Goal: Transaction & Acquisition: Purchase product/service

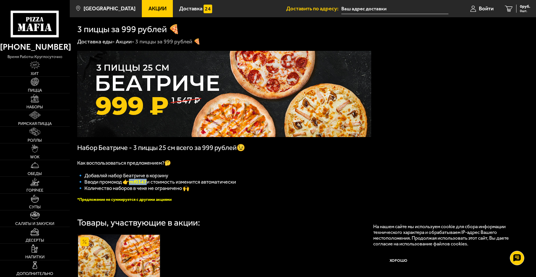
drag, startPoint x: 131, startPoint y: 186, endPoint x: 149, endPoint y: 185, distance: 18.1
click at [149, 185] on span "🔹 Вводи промокод 👉 mf0347 и стоимость изменится автоматически" at bounding box center [156, 182] width 159 height 6
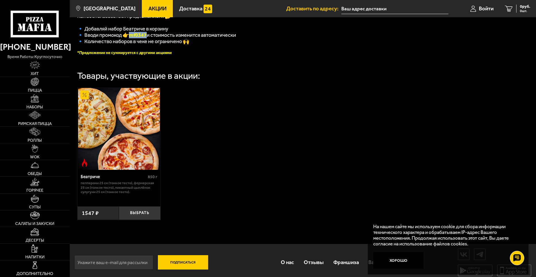
scroll to position [155, 0]
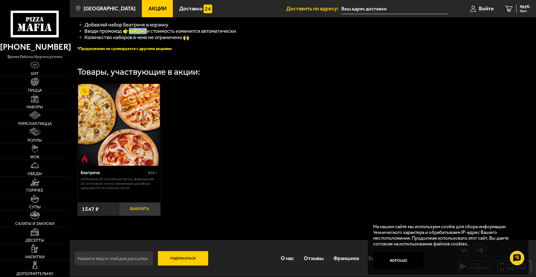
click at [149, 209] on button "Выбрать" at bounding box center [140, 209] width 42 height 14
click at [374, 9] on input "text" at bounding box center [387, 8] width 107 height 11
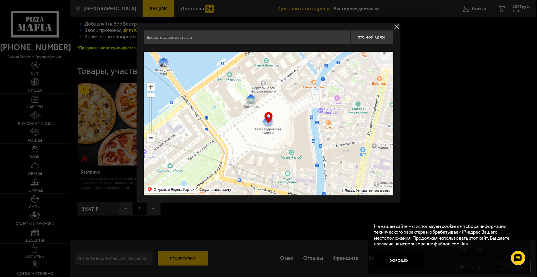
click at [237, 40] on input "text" at bounding box center [247, 37] width 207 height 14
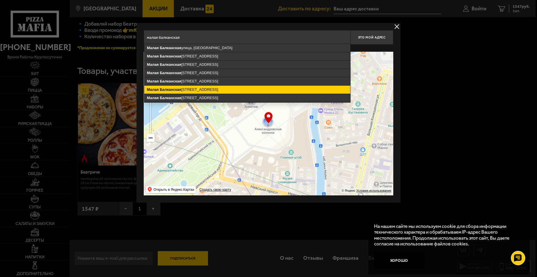
click at [216, 89] on ymaps "[STREET_ADDRESS]" at bounding box center [247, 90] width 206 height 8
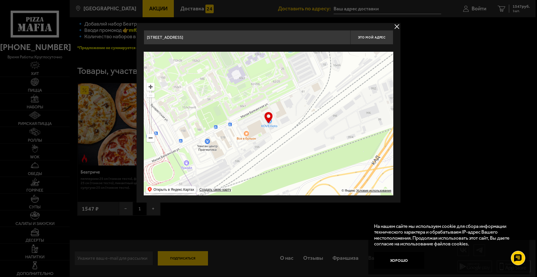
type input "[STREET_ADDRESS]"
drag, startPoint x: 276, startPoint y: 129, endPoint x: 262, endPoint y: 135, distance: 15.8
click at [262, 135] on ymaps at bounding box center [269, 124] width 250 height 144
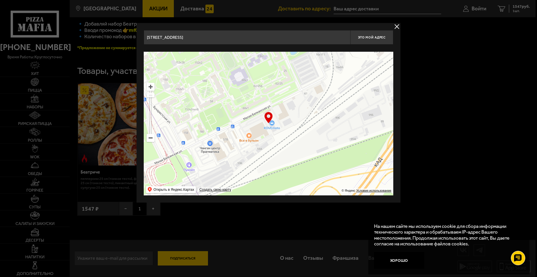
drag, startPoint x: 251, startPoint y: 143, endPoint x: 253, endPoint y: 145, distance: 3.1
click at [253, 145] on ymaps at bounding box center [269, 124] width 250 height 144
click at [370, 38] on span "Это мой адрес" at bounding box center [372, 38] width 28 height 4
type input "[STREET_ADDRESS]"
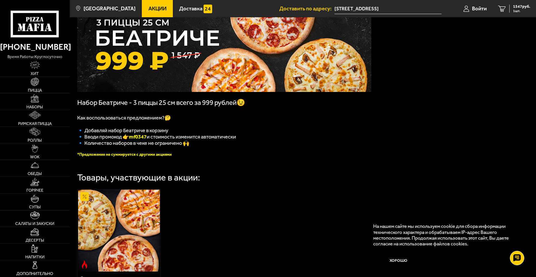
scroll to position [115, 0]
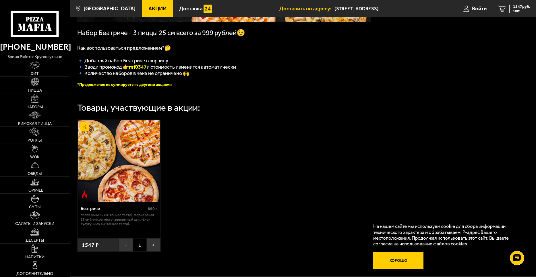
click at [393, 259] on button "Хорошо" at bounding box center [398, 260] width 50 height 17
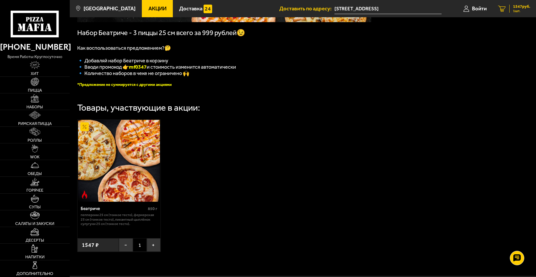
click at [509, 11] on link "1 1547 руб. 1 шт." at bounding box center [514, 8] width 44 height 17
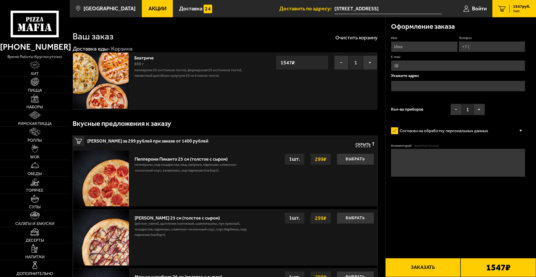
type input "[STREET_ADDRESS]"
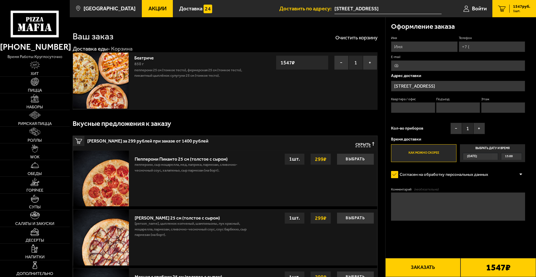
drag, startPoint x: 397, startPoint y: 173, endPoint x: 407, endPoint y: 144, distance: 31.4
click at [397, 171] on label "Согласен на обработку персональных данных" at bounding box center [442, 174] width 102 height 11
click at [0, 0] on input "Согласен на обработку персональных данных" at bounding box center [0, 0] width 0 height 0
click at [476, 45] on input "Телефон" at bounding box center [492, 46] width 66 height 11
type input "[PHONE_NUMBER]"
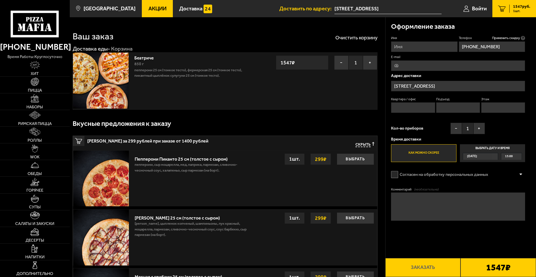
click at [425, 62] on input "E-mail" at bounding box center [458, 65] width 134 height 11
click at [407, 46] on input "Имя" at bounding box center [424, 46] width 66 height 11
type input "[PERSON_NAME]"
type input "[EMAIL_ADDRESS][DOMAIN_NAME]"
type input "116"
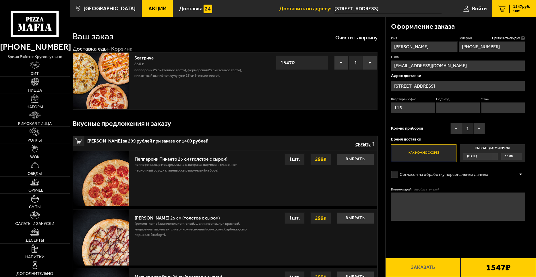
type textarea "Нужна доставка до деловых линий"
click at [430, 66] on input "[EMAIL_ADDRESS][DOMAIN_NAME]" at bounding box center [458, 65] width 134 height 11
drag, startPoint x: 444, startPoint y: 65, endPoint x: 368, endPoint y: 68, distance: 76.1
type input "[EMAIL_ADDRESS][DOMAIN_NAME]"
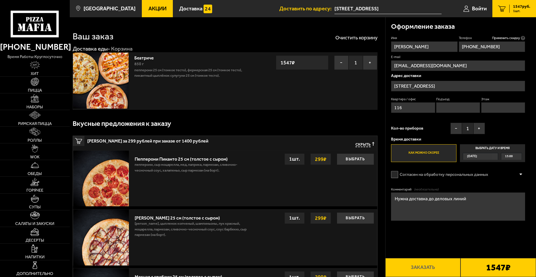
drag, startPoint x: 404, startPoint y: 110, endPoint x: 385, endPoint y: 109, distance: 18.7
click at [386, 109] on div "Оформление заказа Имя [PERSON_NAME] Телефон Применить скидку Вы будете зарегист…" at bounding box center [461, 135] width 151 height 236
click at [395, 175] on label "Согласен на обработку персональных данных" at bounding box center [442, 174] width 102 height 11
click at [0, 0] on input "Согласен на обработку персональных данных" at bounding box center [0, 0] width 0 height 0
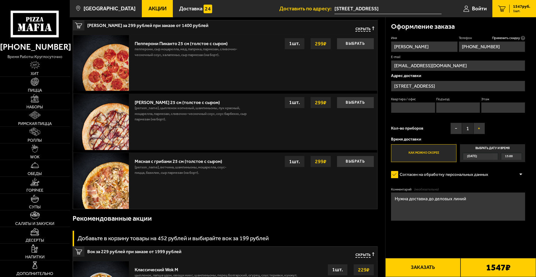
scroll to position [115, 0]
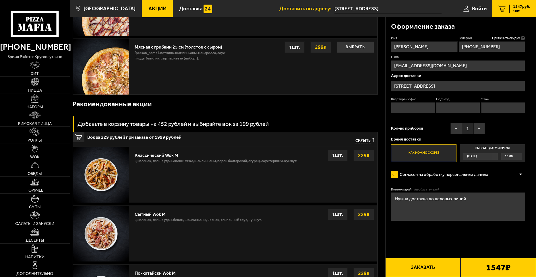
click at [431, 265] on button "Заказать" at bounding box center [423, 267] width 76 height 19
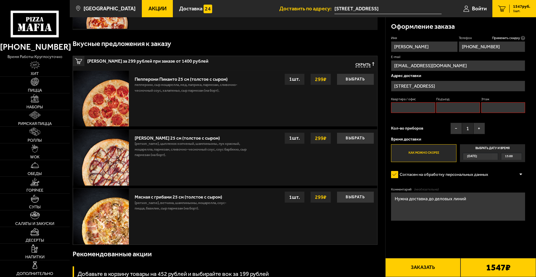
scroll to position [49, 0]
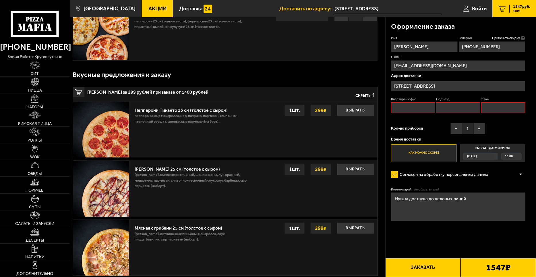
click at [148, 7] on span "Акции" at bounding box center [157, 8] width 18 height 5
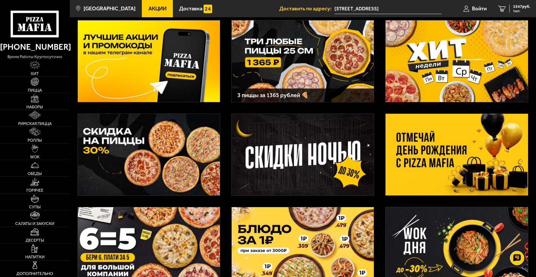
scroll to position [115, 0]
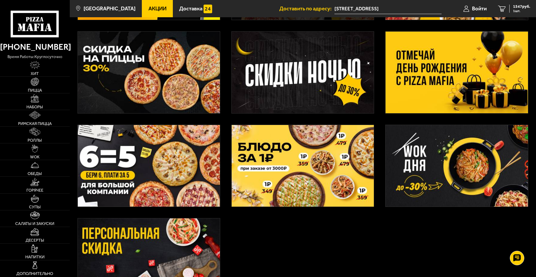
click at [181, 67] on img at bounding box center [149, 73] width 142 height 82
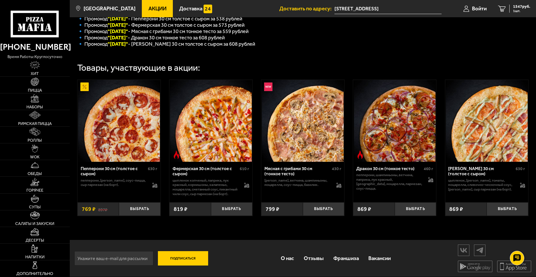
scroll to position [160, 0]
